Goal: Check status

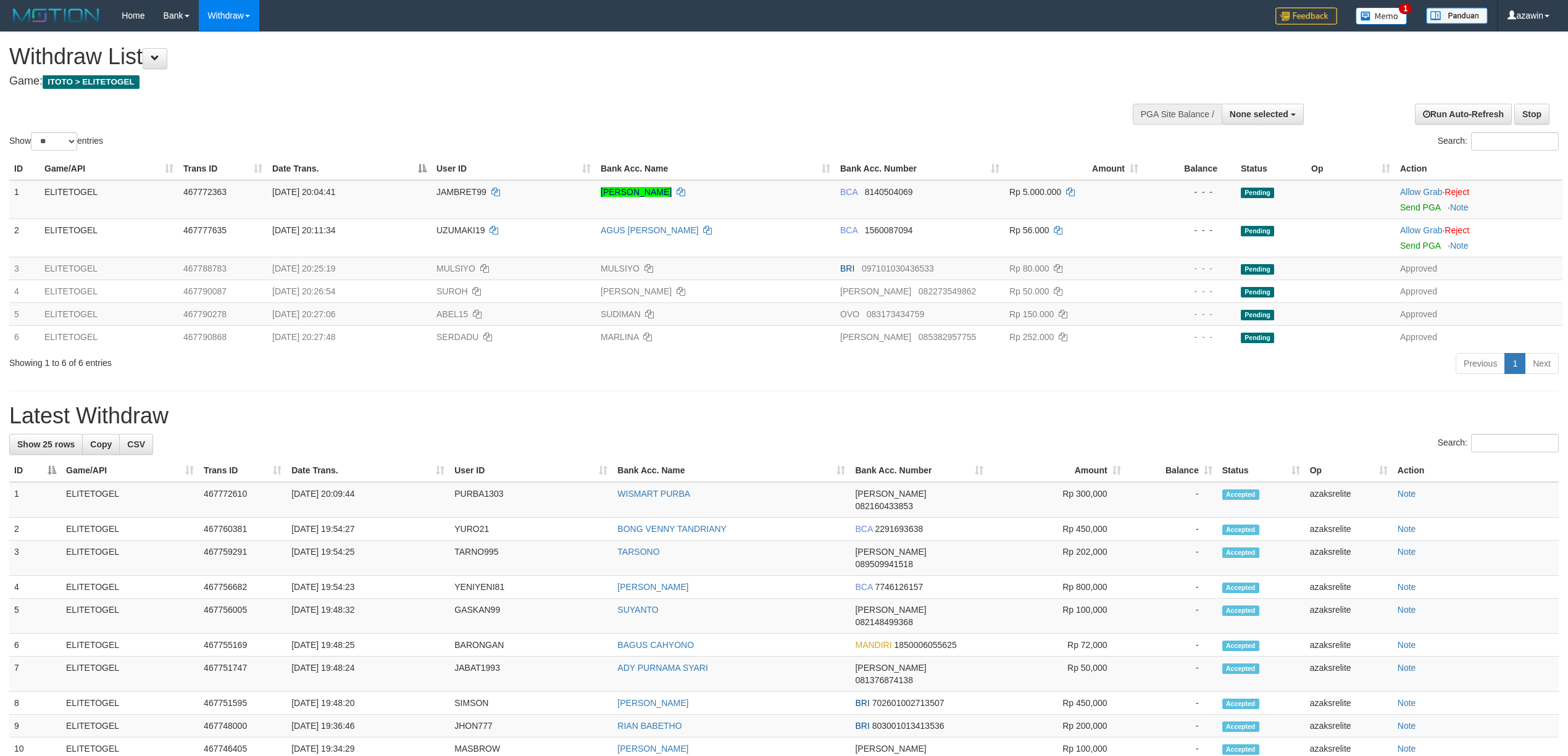
select select
select select "**"
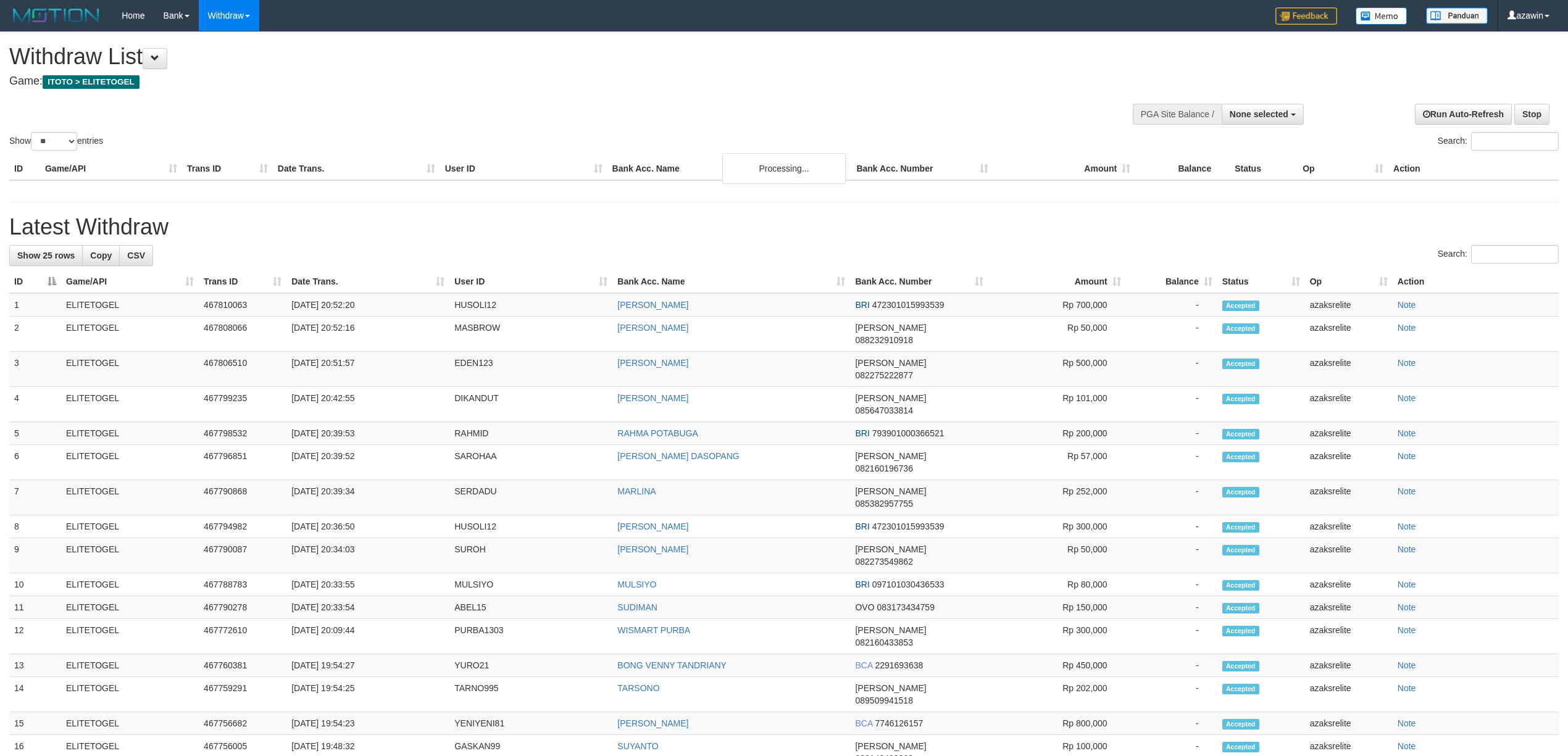
select select
select select "**"
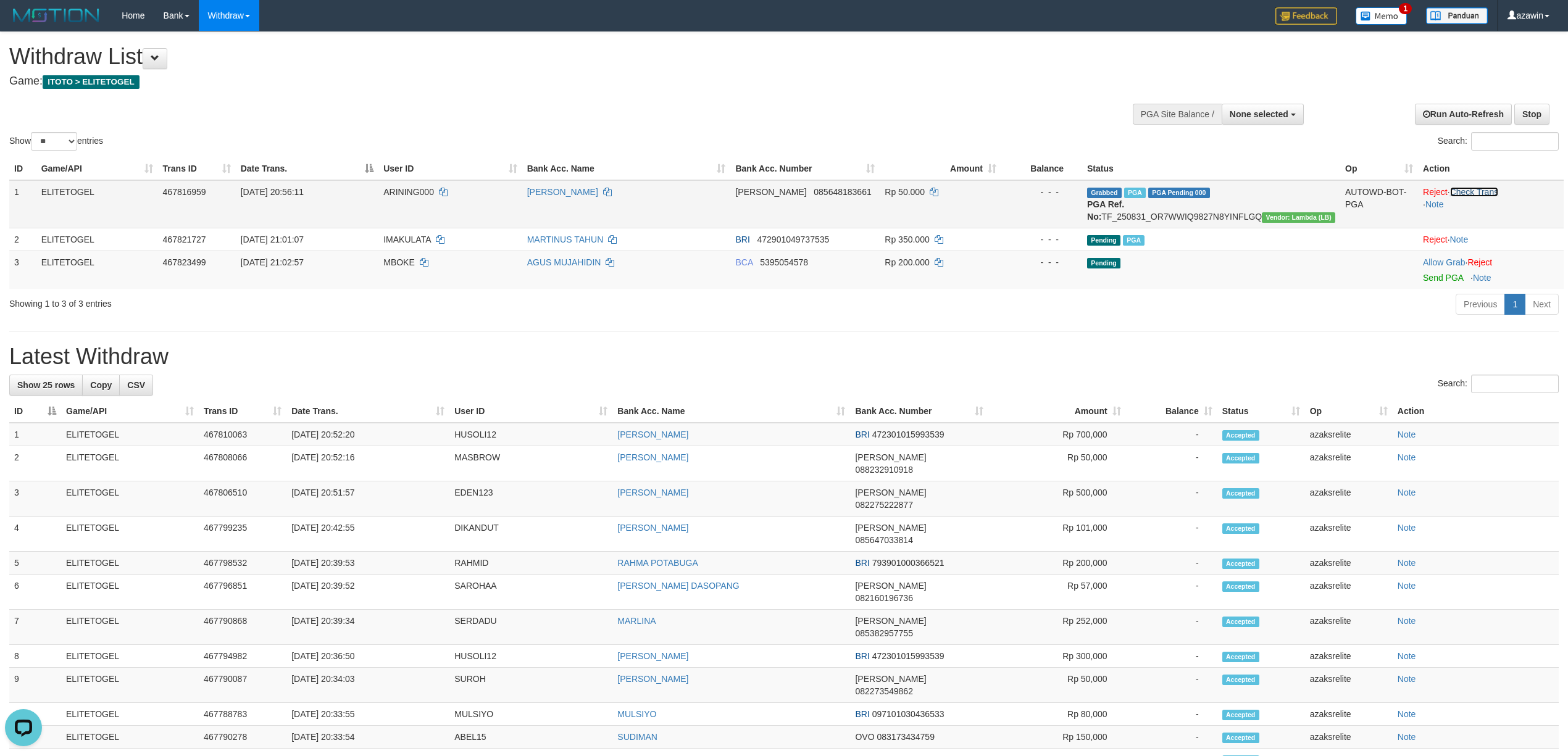
click at [1482, 191] on link "Check Trans" at bounding box center [1474, 192] width 48 height 9
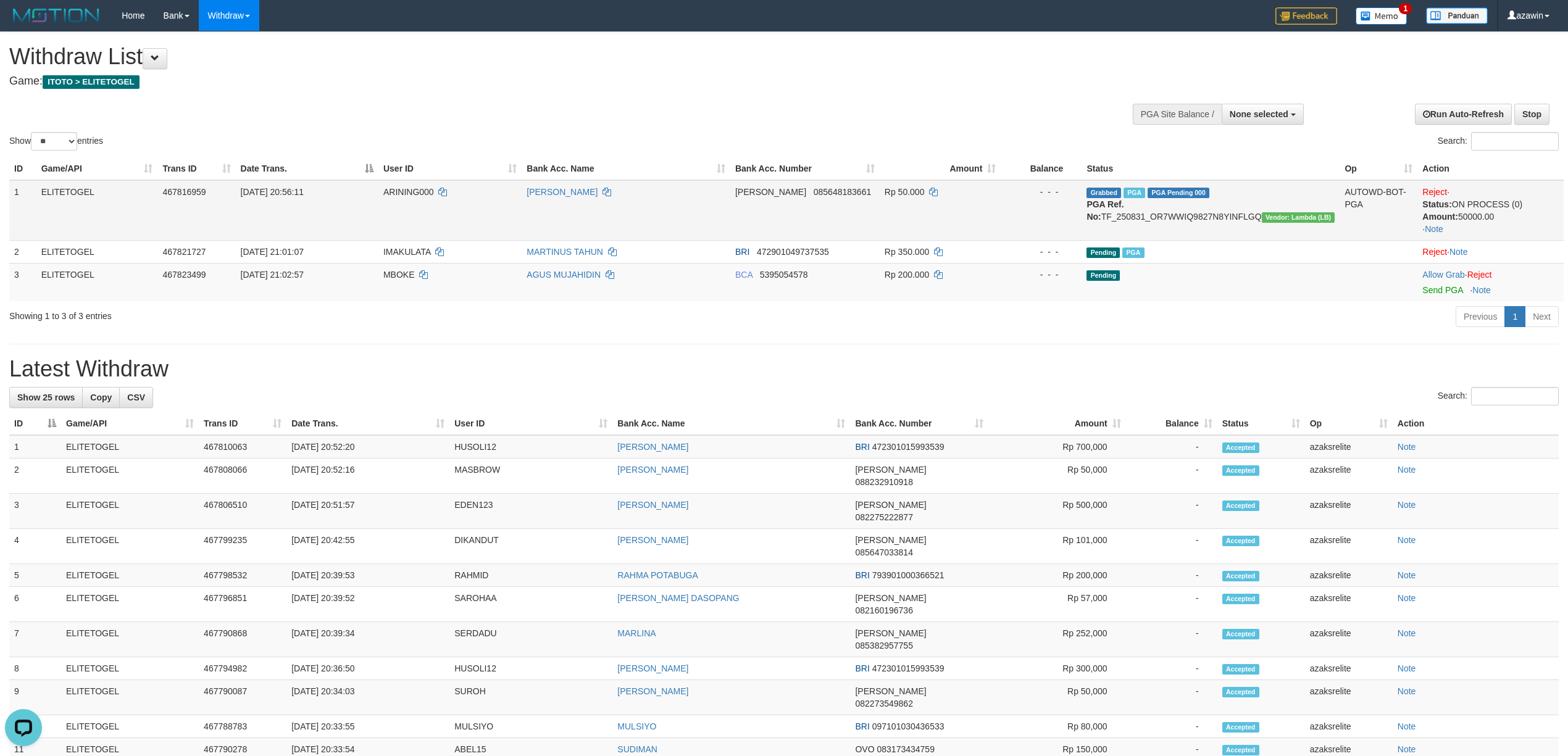
click at [290, 191] on span "[DATE] 20:56:11" at bounding box center [272, 192] width 63 height 9
copy span "20:56:11"
drag, startPoint x: 290, startPoint y: 191, endPoint x: 314, endPoint y: 191, distance: 24.0
click at [304, 191] on span "[DATE] 20:56:11" at bounding box center [272, 192] width 63 height 9
click at [1261, 221] on span "Vendor: Lambda (LB)" at bounding box center [1297, 217] width 73 height 10
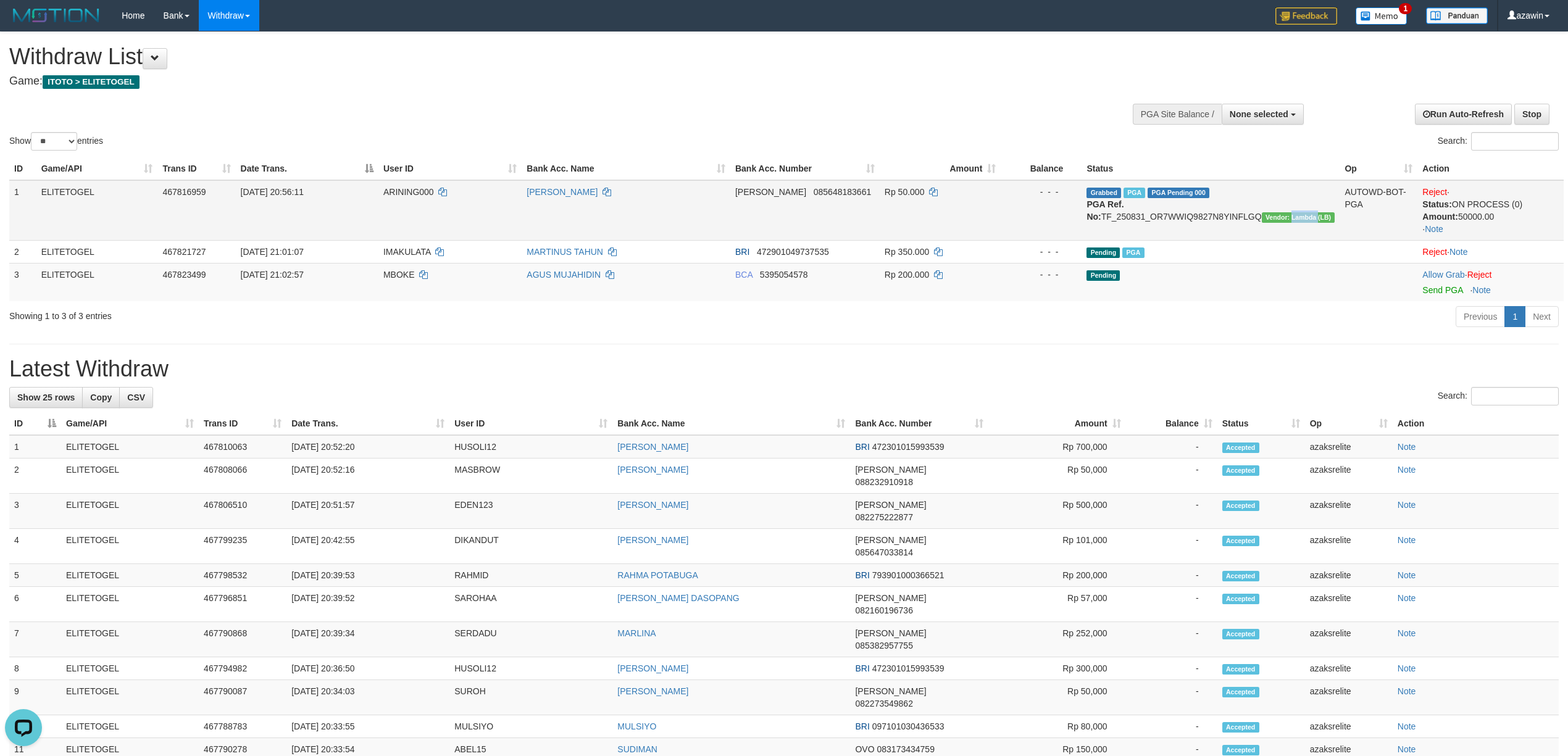
click at [1261, 221] on span "Vendor: Lambda (LB)" at bounding box center [1297, 217] width 73 height 10
copy span "Lambda"
click at [262, 198] on td "[DATE] 20:56:11" at bounding box center [307, 211] width 142 height 61
click at [262, 190] on span "[DATE] 20:56:11" at bounding box center [272, 192] width 63 height 9
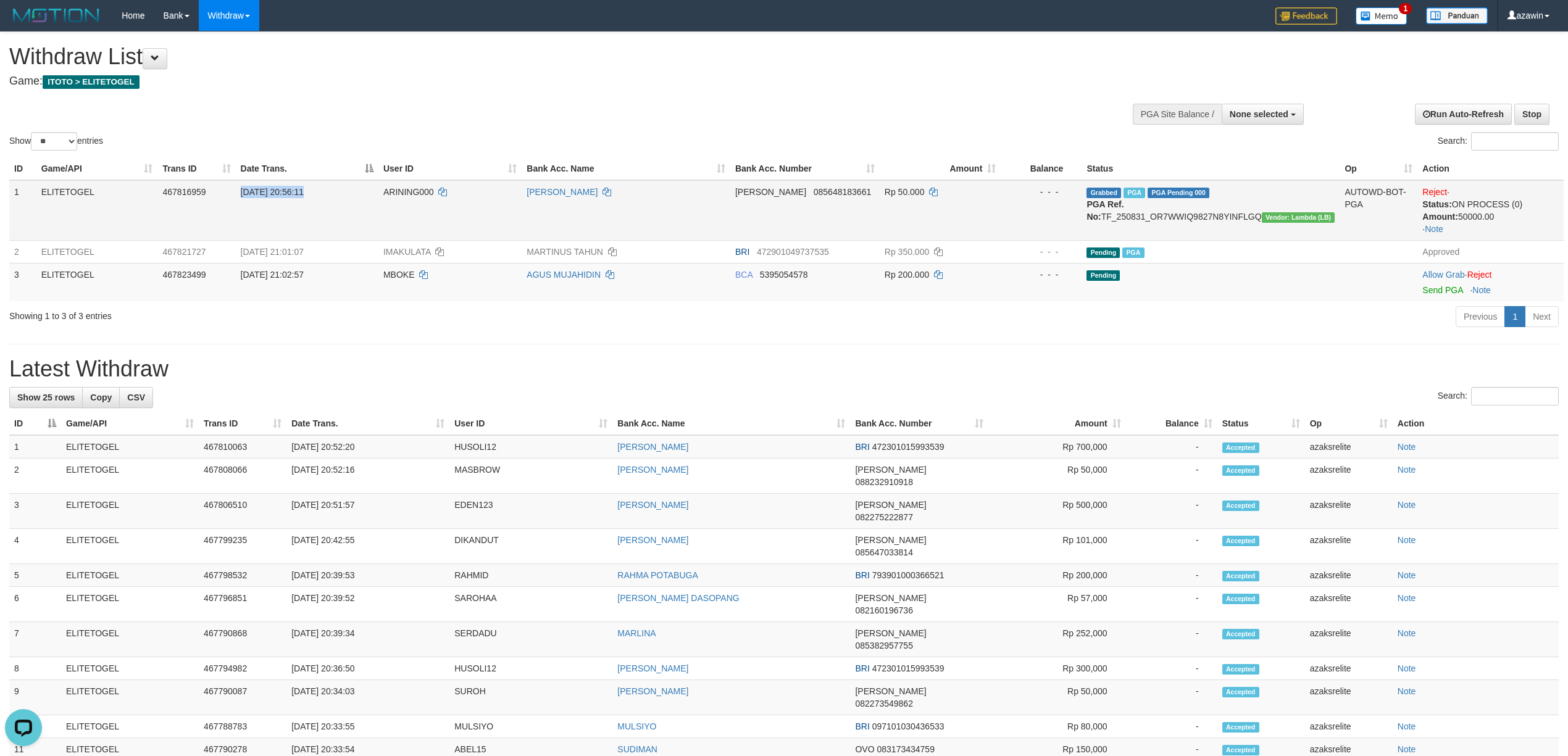
click at [262, 190] on span "[DATE] 20:56:11" at bounding box center [272, 192] width 63 height 9
copy td "[DATE] 20:56:11"
click at [1187, 206] on td "Grabbed PGA PGA Pending 000 PGA Ref. No: TF_250831_OR7WWIQ9827N8YINFLGQ Vendor:…" at bounding box center [1211, 211] width 258 height 61
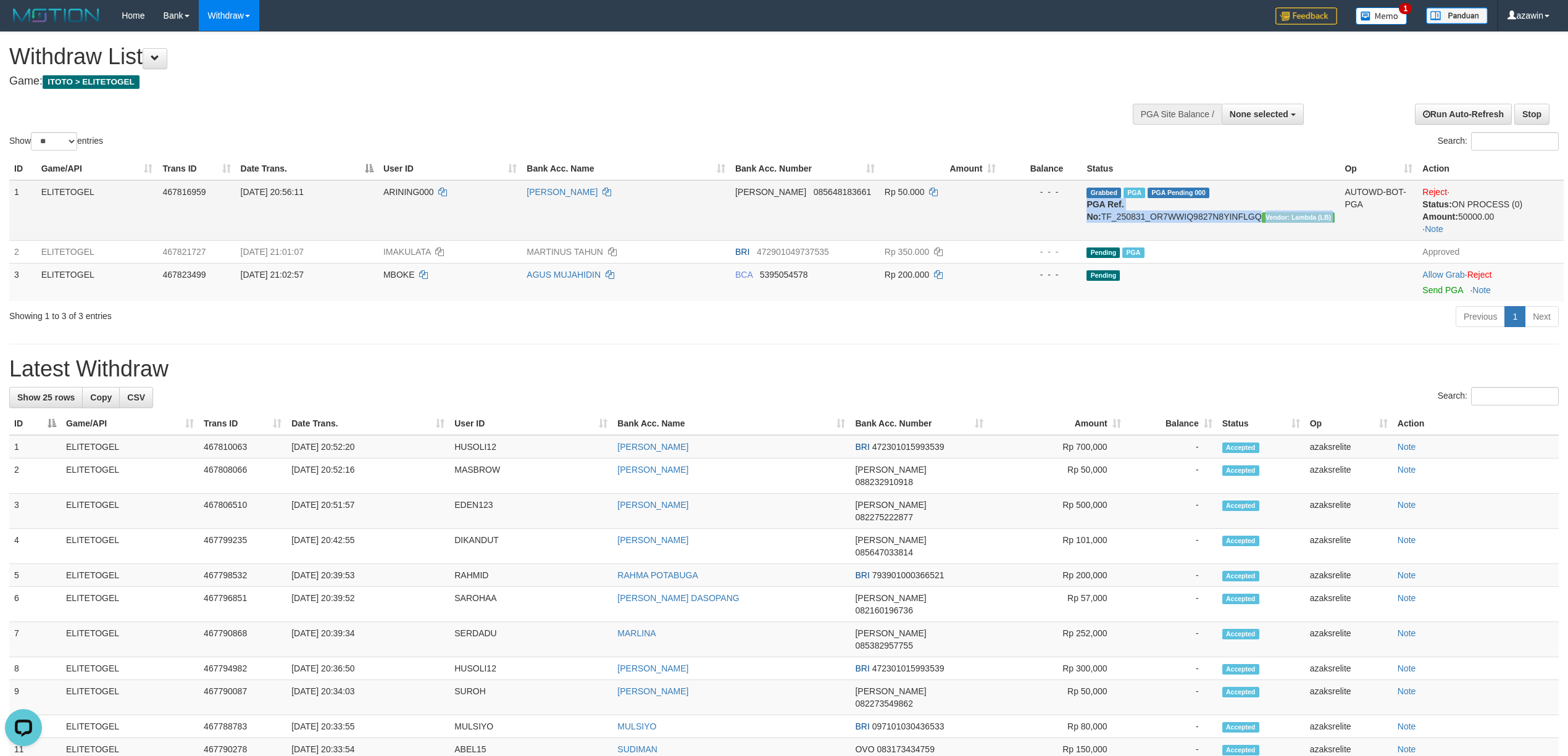
copy td "PGA Ref. No: TF_250831_OR7WWIQ9827N8YINFLGQ Vendor: Lambda (LB)"
click at [1264, 205] on td "Grabbed PGA PGA Pending 000 PGA Ref. No: TF_250831_OR7WWIQ9827N8YINFLGQ Vendor:…" at bounding box center [1211, 211] width 258 height 61
click at [262, 191] on span "[DATE] 20:56:11" at bounding box center [272, 192] width 63 height 9
click at [260, 191] on span "[DATE] 20:56:11" at bounding box center [272, 192] width 63 height 9
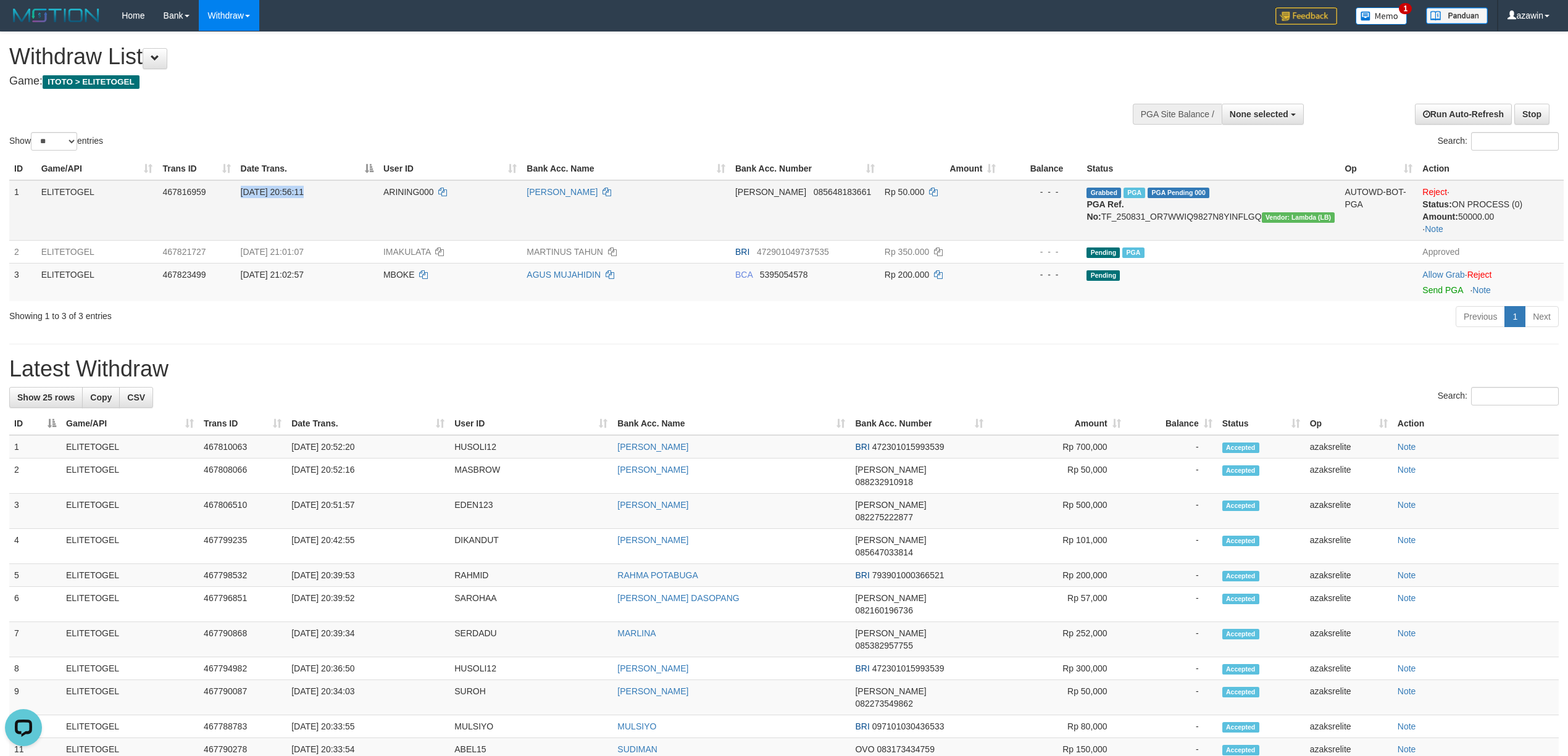
copy td "[DATE] 20:56:11"
click at [260, 191] on span "[DATE] 20:56:11" at bounding box center [272, 192] width 63 height 9
